Goal: Information Seeking & Learning: Learn about a topic

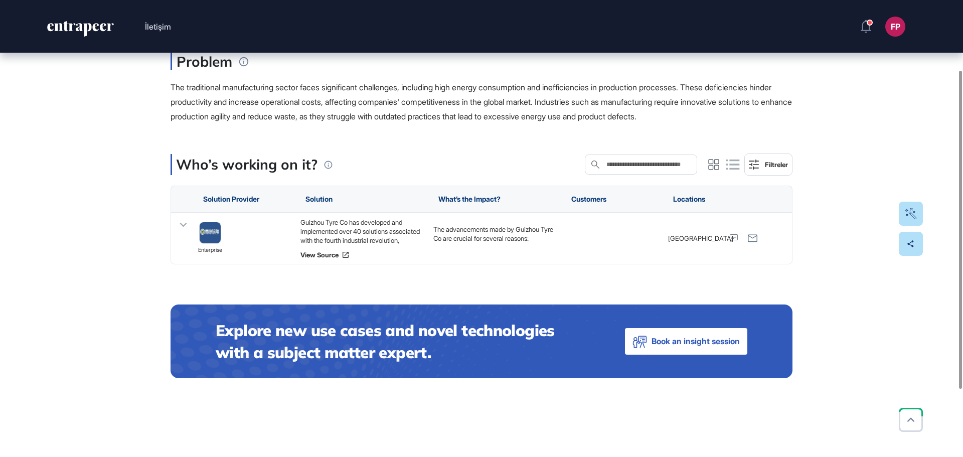
scroll to position [151, 0]
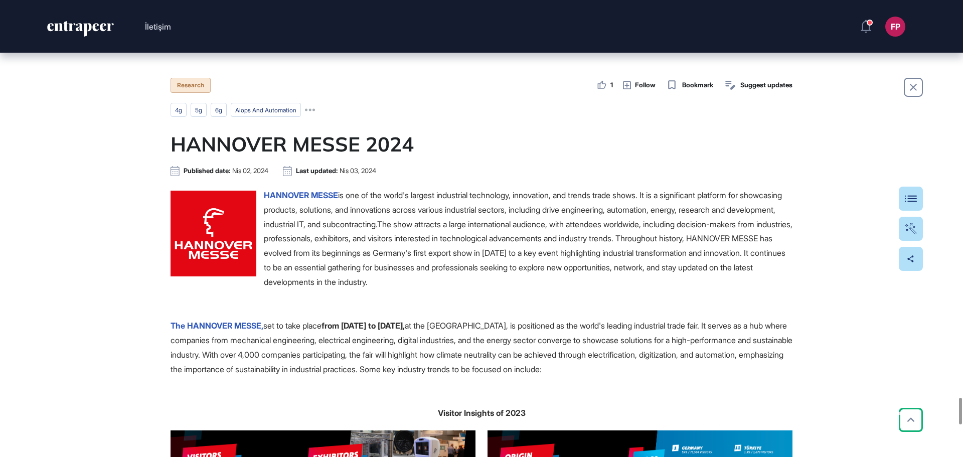
scroll to position [6812, 0]
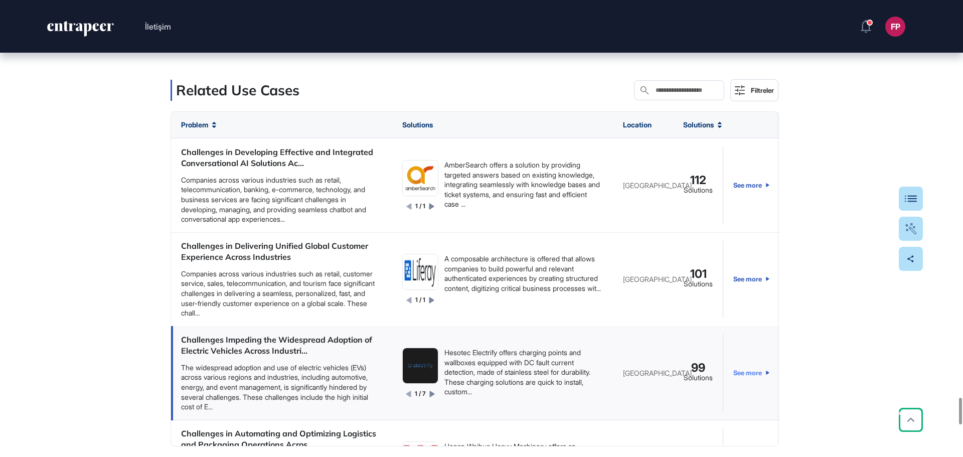
click at [745, 386] on link "See more" at bounding box center [752, 373] width 36 height 78
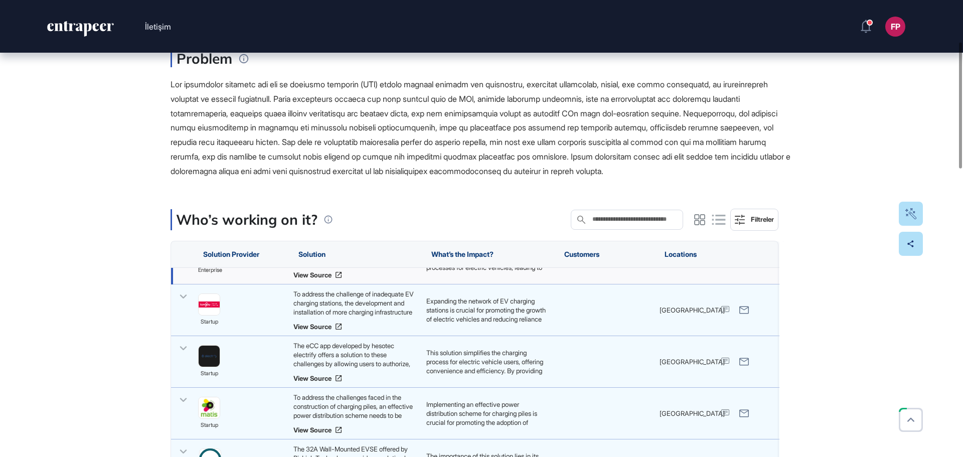
scroll to position [151, 0]
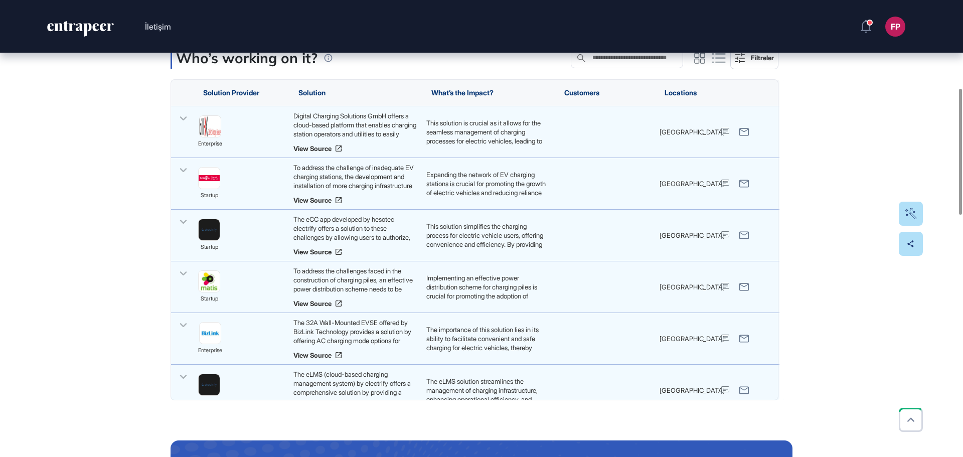
scroll to position [301, 0]
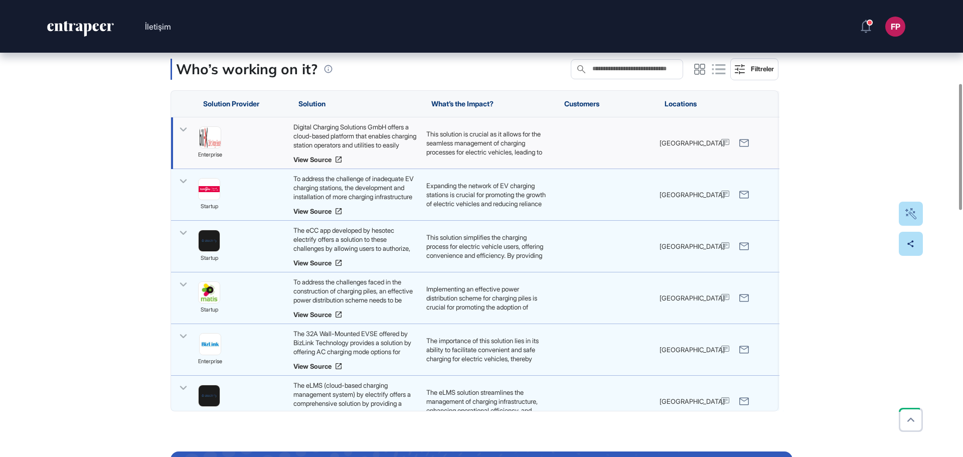
click at [312, 135] on div "Digital Charging Solutions GmbH offers a cloud-based platform that enables char…" at bounding box center [355, 135] width 123 height 27
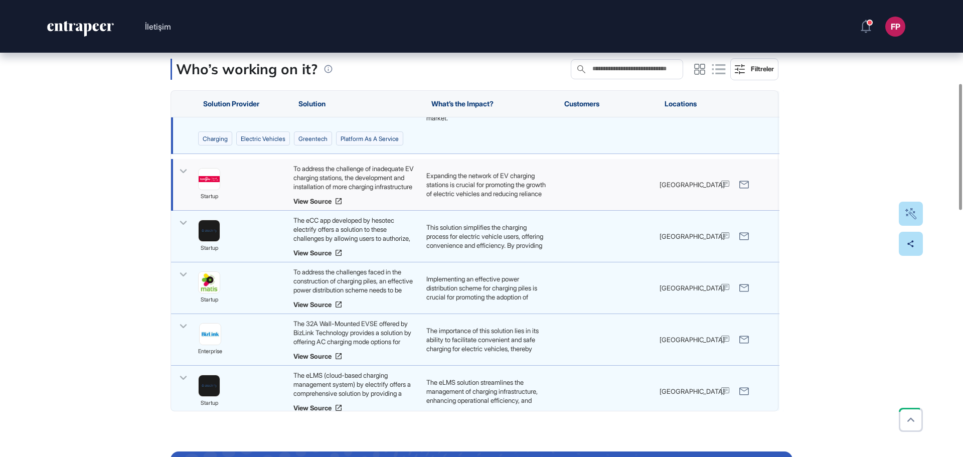
scroll to position [0, 0]
